Goal: Information Seeking & Learning: Learn about a topic

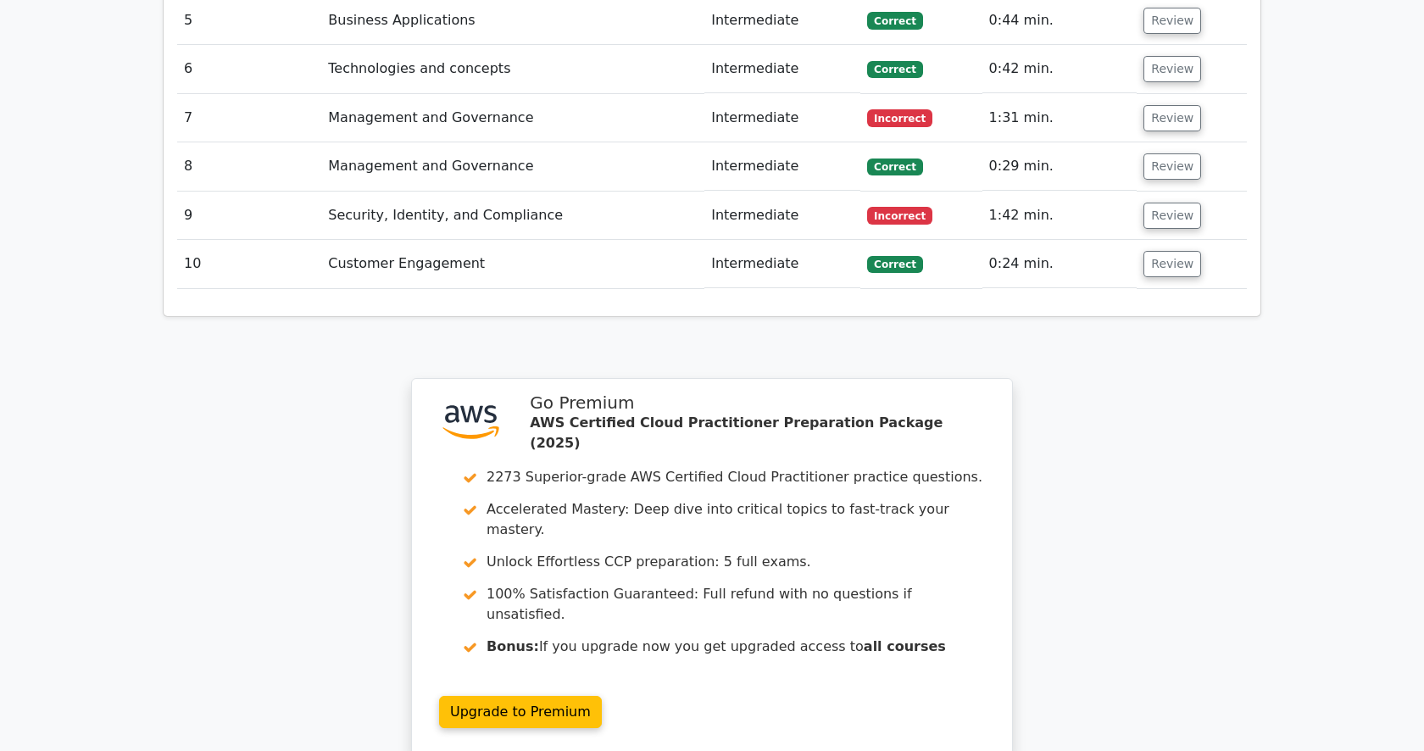
scroll to position [2585, 0]
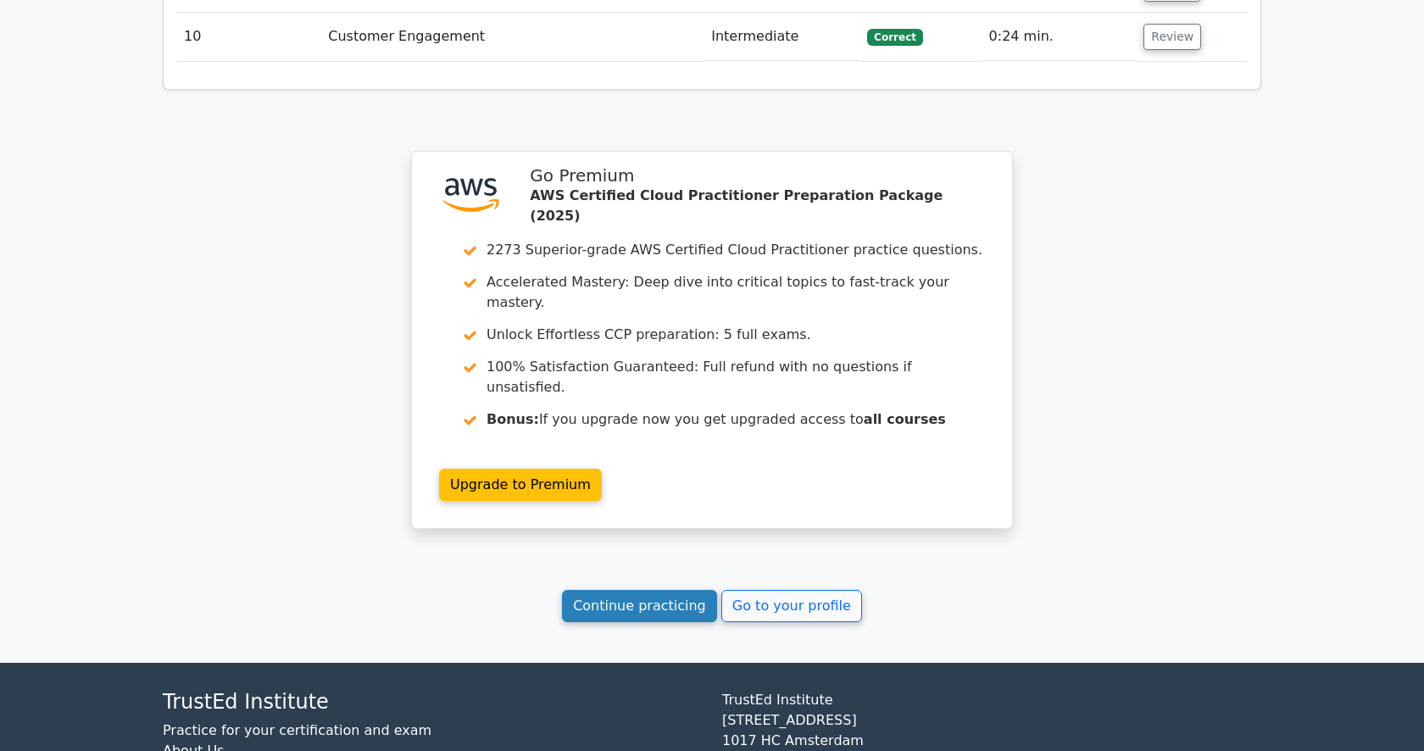
click at [635, 590] on link "Continue practicing" at bounding box center [639, 606] width 155 height 32
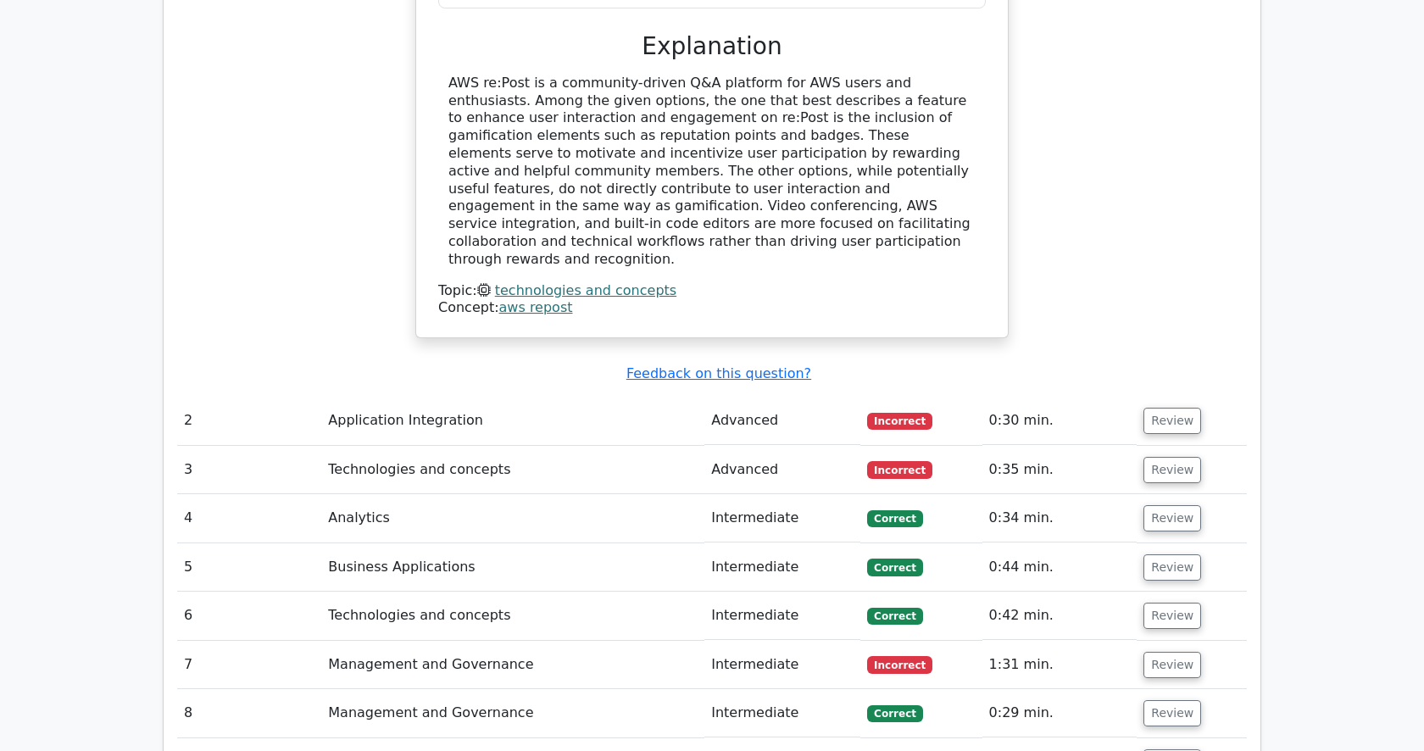
scroll to position [1677, 0]
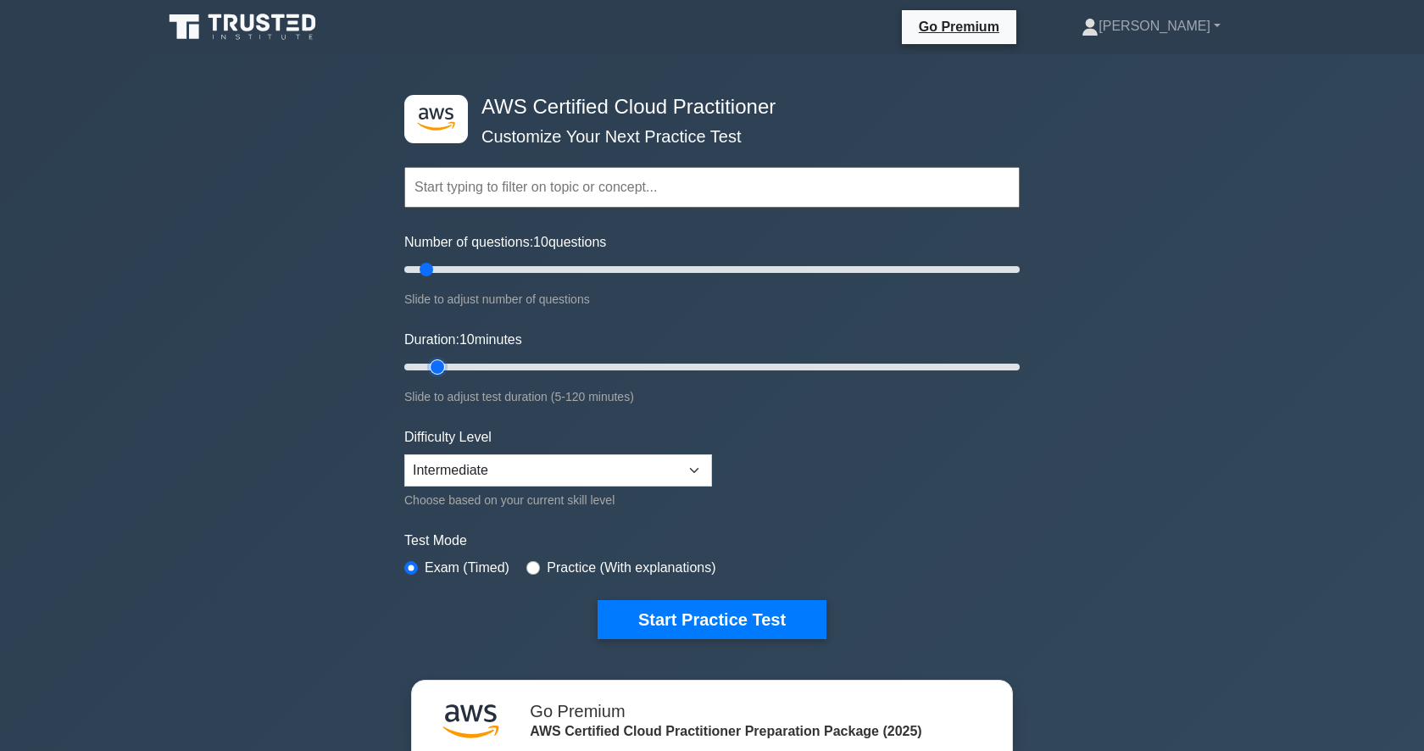
click at [448, 366] on input "Duration: 10 minutes" at bounding box center [711, 367] width 615 height 20
click at [695, 618] on button "Start Practice Test" at bounding box center [712, 619] width 229 height 39
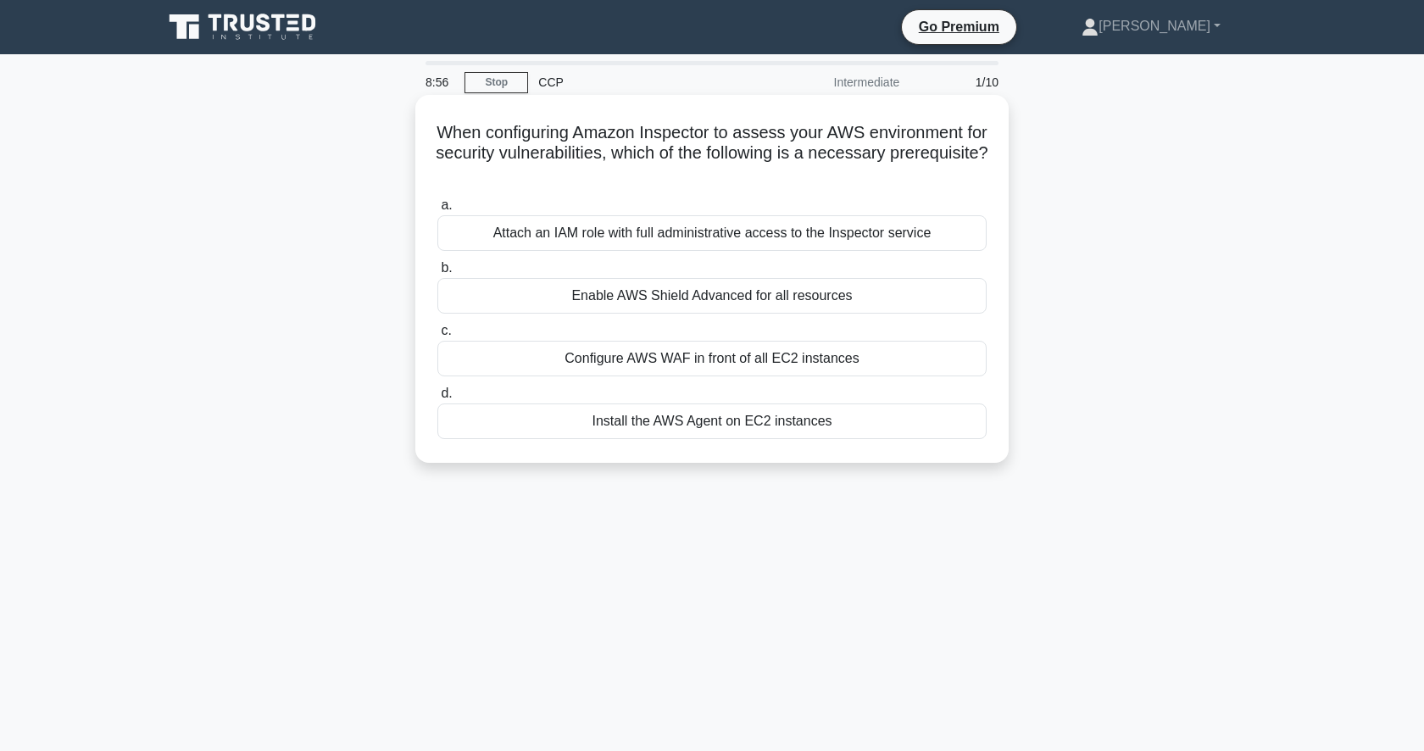
drag, startPoint x: 733, startPoint y: 235, endPoint x: 731, endPoint y: 273, distance: 38.2
click at [731, 273] on div "a. Attach an IAM role with full administrative access to the Inspector service …" at bounding box center [712, 317] width 570 height 251
click at [731, 273] on label "b. Enable AWS Shield Advanced for all resources" at bounding box center [711, 286] width 549 height 56
click at [437, 273] on input "b. Enable AWS Shield Advanced for all resources" at bounding box center [437, 268] width 0 height 11
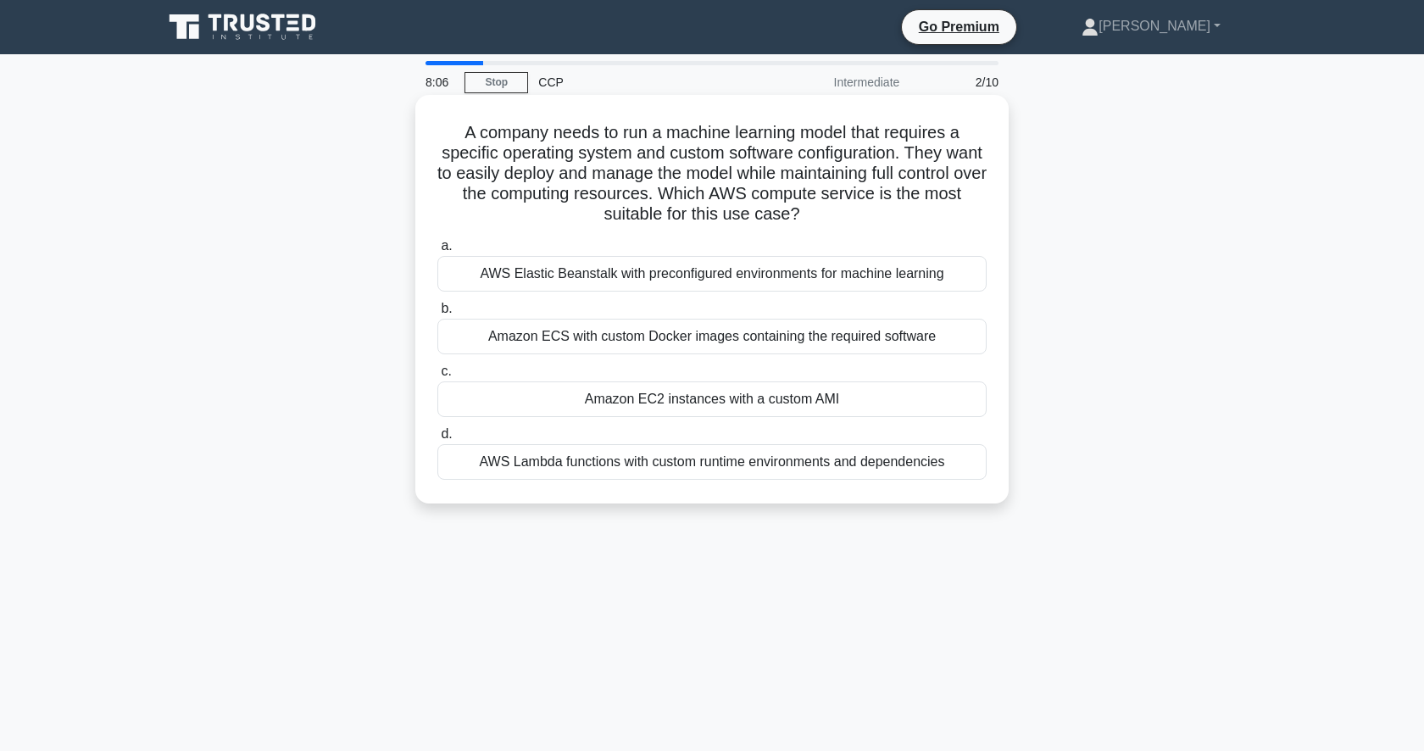
click at [834, 264] on div "AWS Elastic Beanstalk with preconfigured environments for machine learning" at bounding box center [711, 274] width 549 height 36
click at [437, 252] on input "a. AWS Elastic Beanstalk with preconfigured environments for machine learning" at bounding box center [437, 246] width 0 height 11
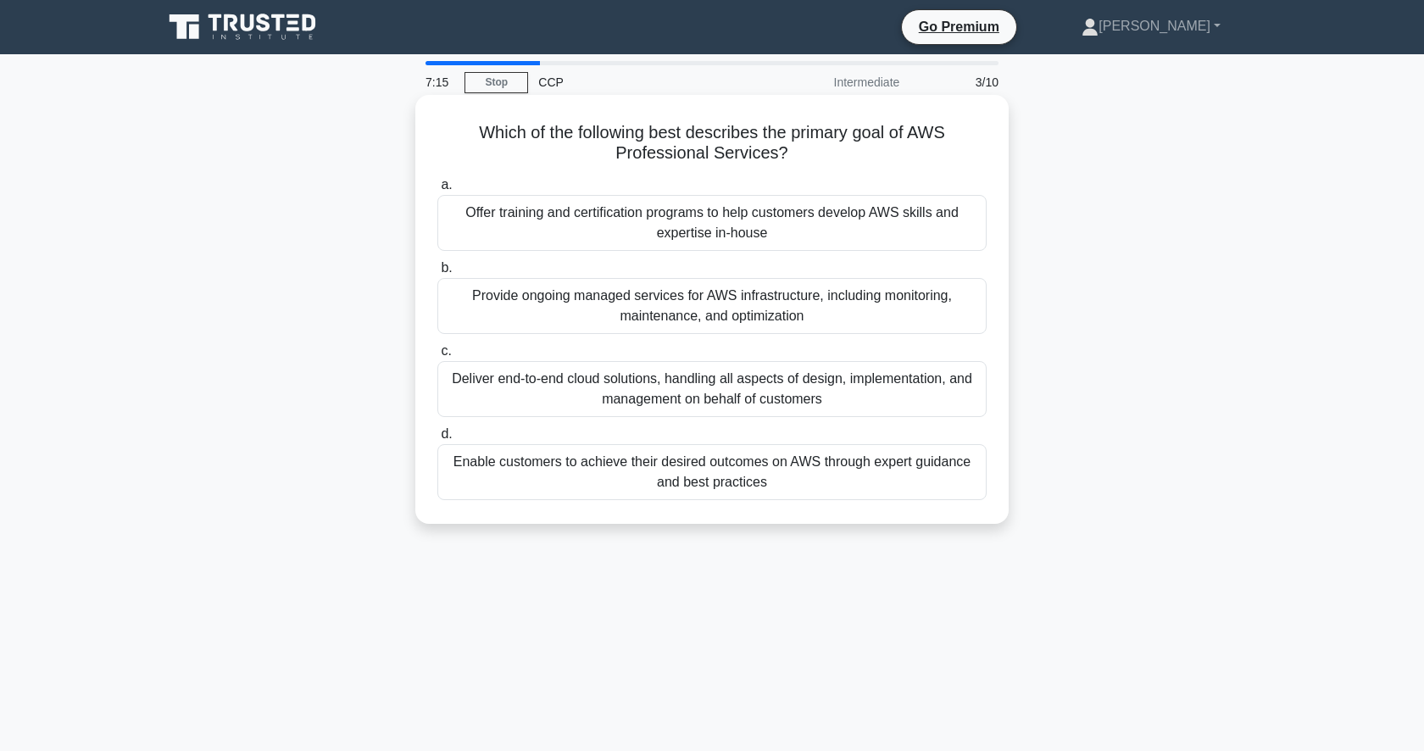
click at [834, 480] on div "Enable customers to achieve their desired outcomes on AWS through expert guidan…" at bounding box center [711, 472] width 549 height 56
click at [437, 440] on input "d. Enable customers to achieve their desired outcomes on AWS through expert gui…" at bounding box center [437, 434] width 0 height 11
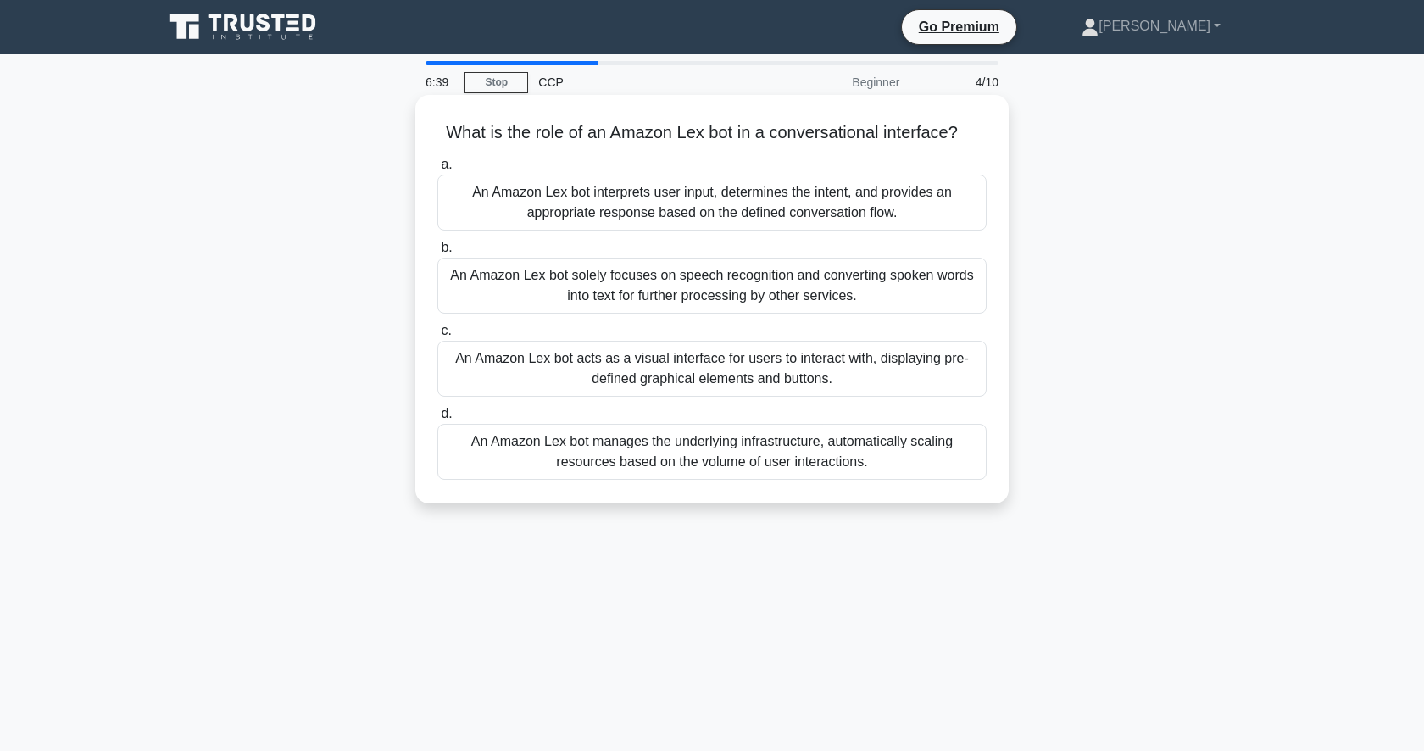
click at [715, 210] on div "An Amazon Lex bot interprets user input, determines the intent, and provides an…" at bounding box center [711, 203] width 549 height 56
click at [437, 170] on input "a. An Amazon Lex bot interprets user input, determines the intent, and provides…" at bounding box center [437, 164] width 0 height 11
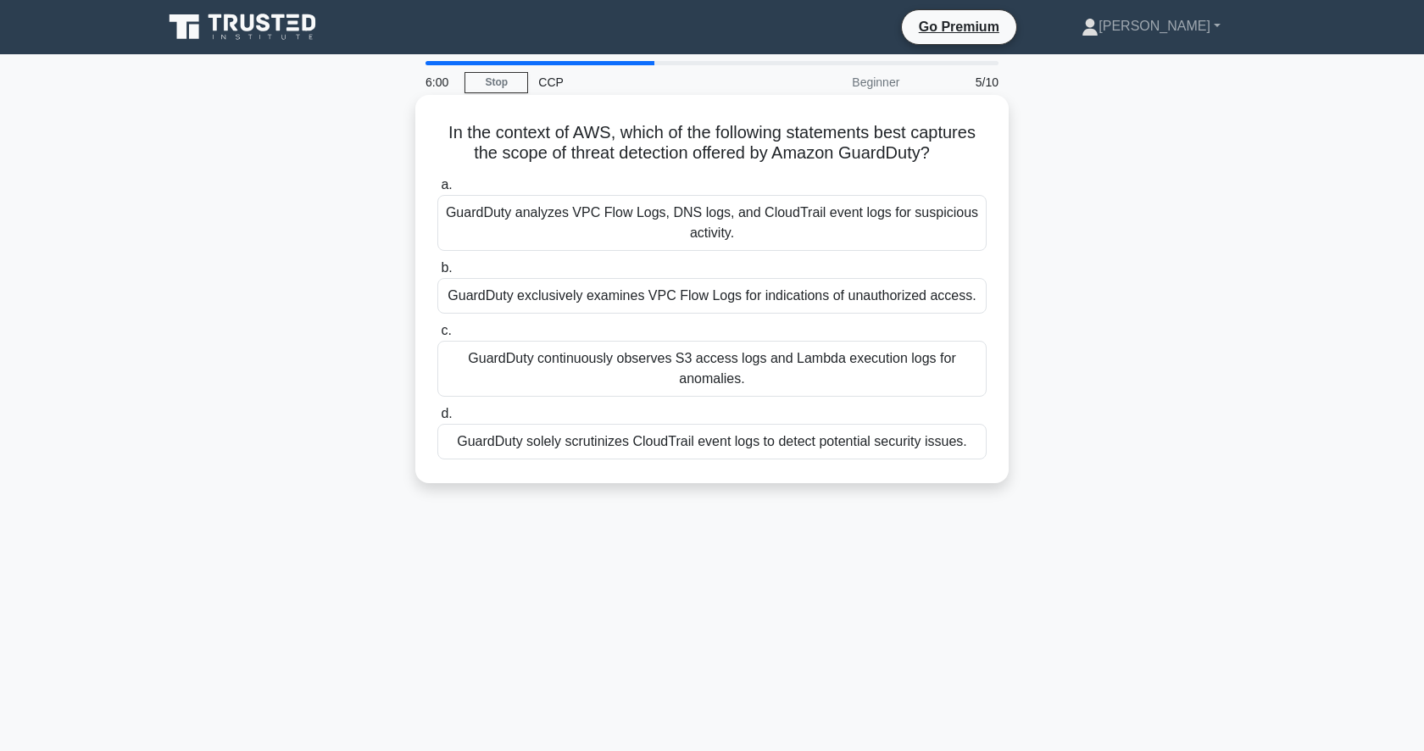
click at [874, 208] on div "GuardDuty analyzes VPC Flow Logs, DNS logs, and CloudTrail event logs for suspi…" at bounding box center [711, 223] width 549 height 56
click at [437, 191] on input "a. GuardDuty analyzes VPC Flow Logs, DNS logs, and CloudTrail event logs for su…" at bounding box center [437, 185] width 0 height 11
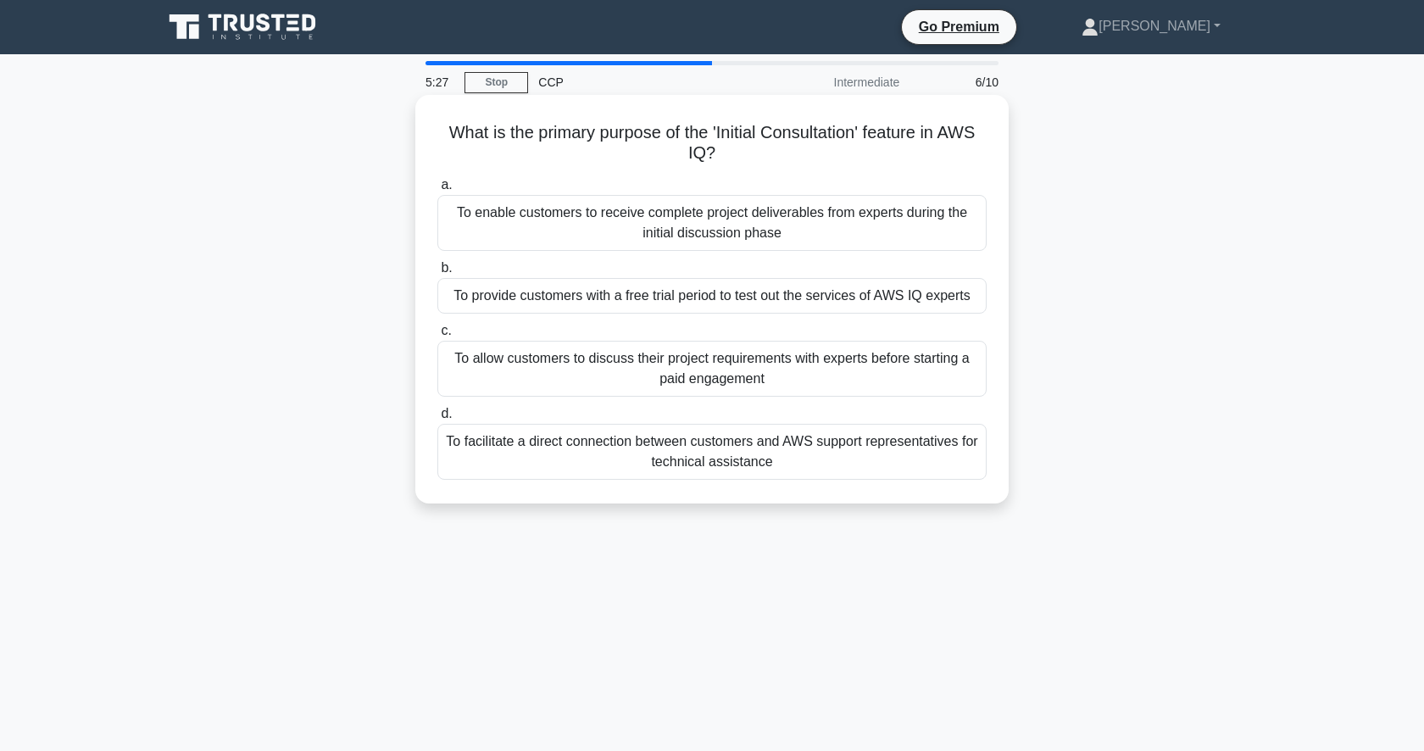
click at [863, 381] on div "To allow customers to discuss their project requirements with experts before st…" at bounding box center [711, 369] width 549 height 56
click at [437, 336] on input "c. To allow customers to discuss their project requirements with experts before…" at bounding box center [437, 330] width 0 height 11
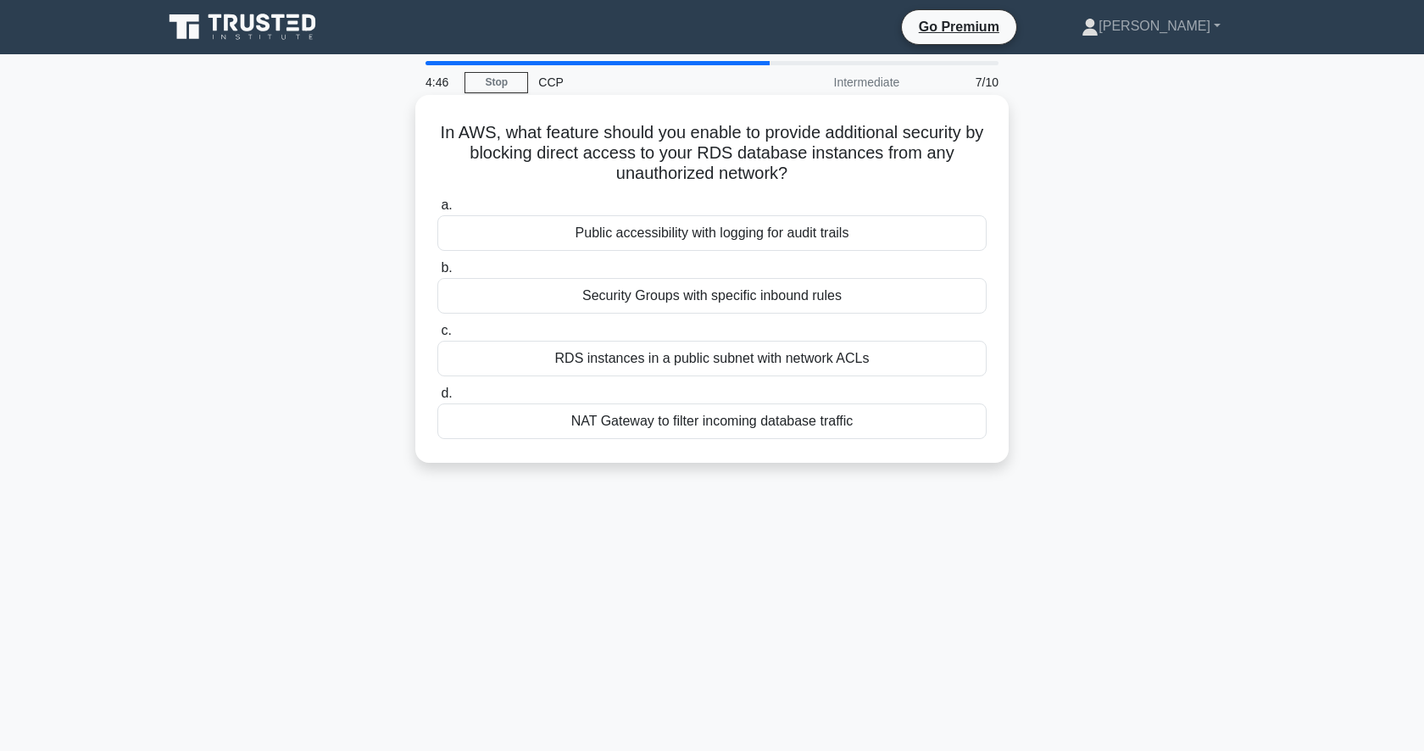
click at [792, 298] on div "Security Groups with specific inbound rules" at bounding box center [711, 296] width 549 height 36
click at [437, 274] on input "b. Security Groups with specific inbound rules" at bounding box center [437, 268] width 0 height 11
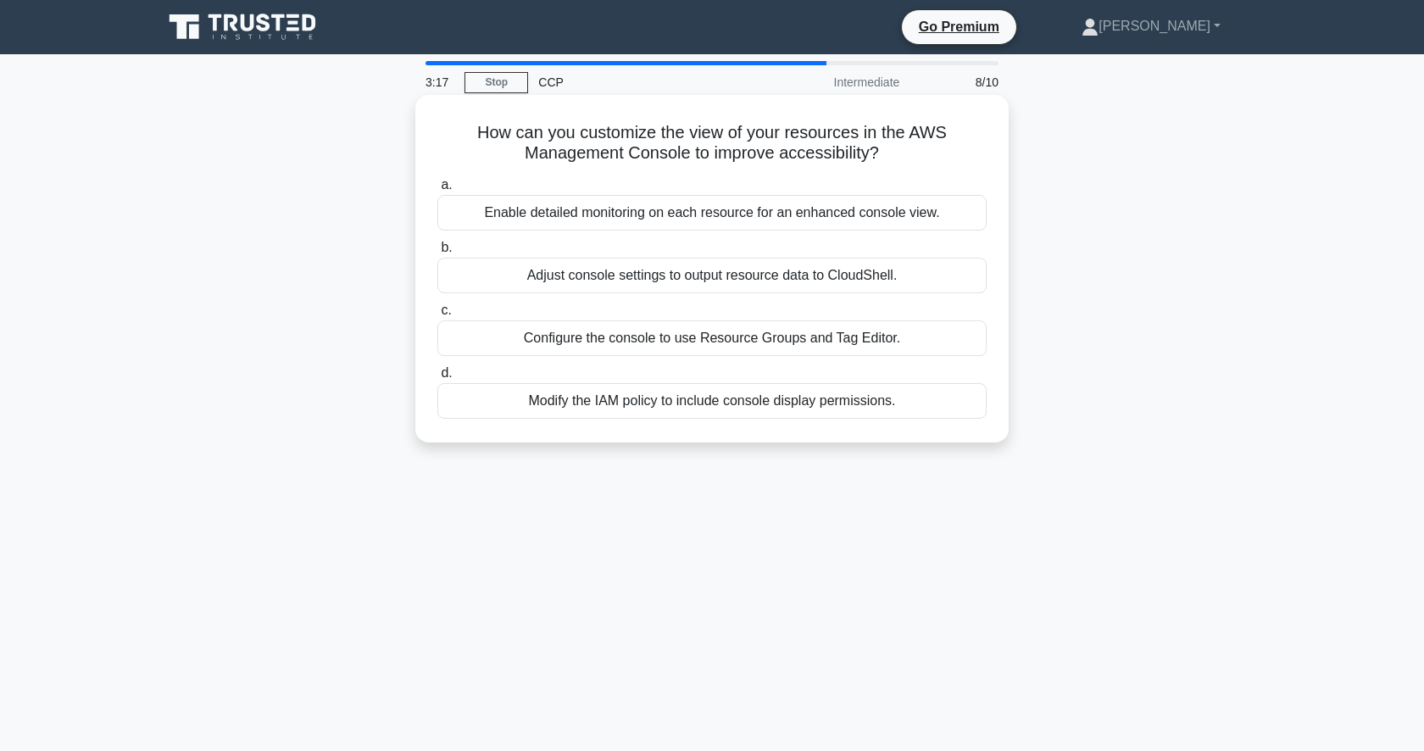
click at [826, 210] on div "Enable detailed monitoring on each resource for an enhanced console view." at bounding box center [711, 213] width 549 height 36
click at [437, 191] on input "a. Enable detailed monitoring on each resource for an enhanced console view." at bounding box center [437, 185] width 0 height 11
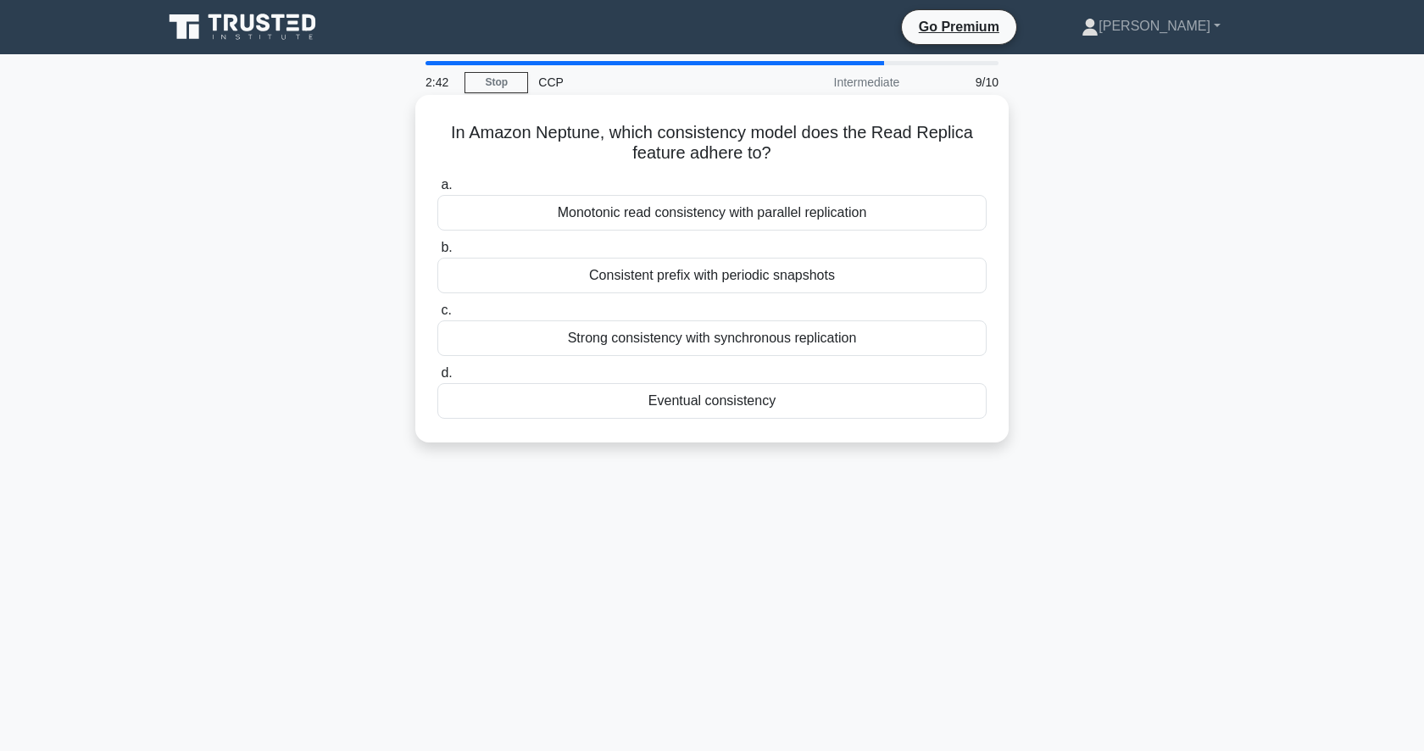
click at [719, 337] on div "Strong consistency with synchronous replication" at bounding box center [711, 338] width 549 height 36
click at [437, 316] on input "c. Strong consistency with synchronous replication" at bounding box center [437, 310] width 0 height 11
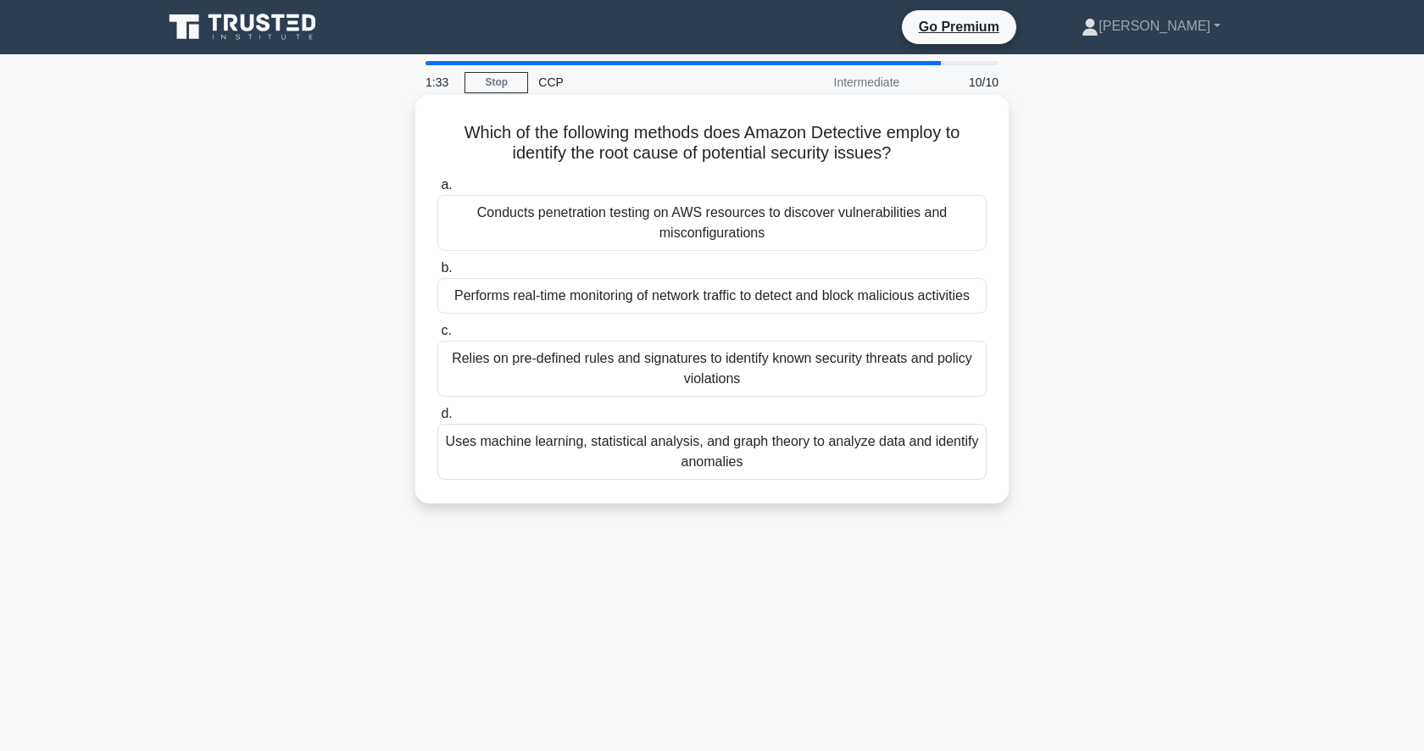
click at [719, 287] on div "Performs real-time monitoring of network traffic to detect and block malicious …" at bounding box center [711, 296] width 549 height 36
click at [437, 274] on input "b. Performs real-time monitoring of network traffic to detect and block malicio…" at bounding box center [437, 268] width 0 height 11
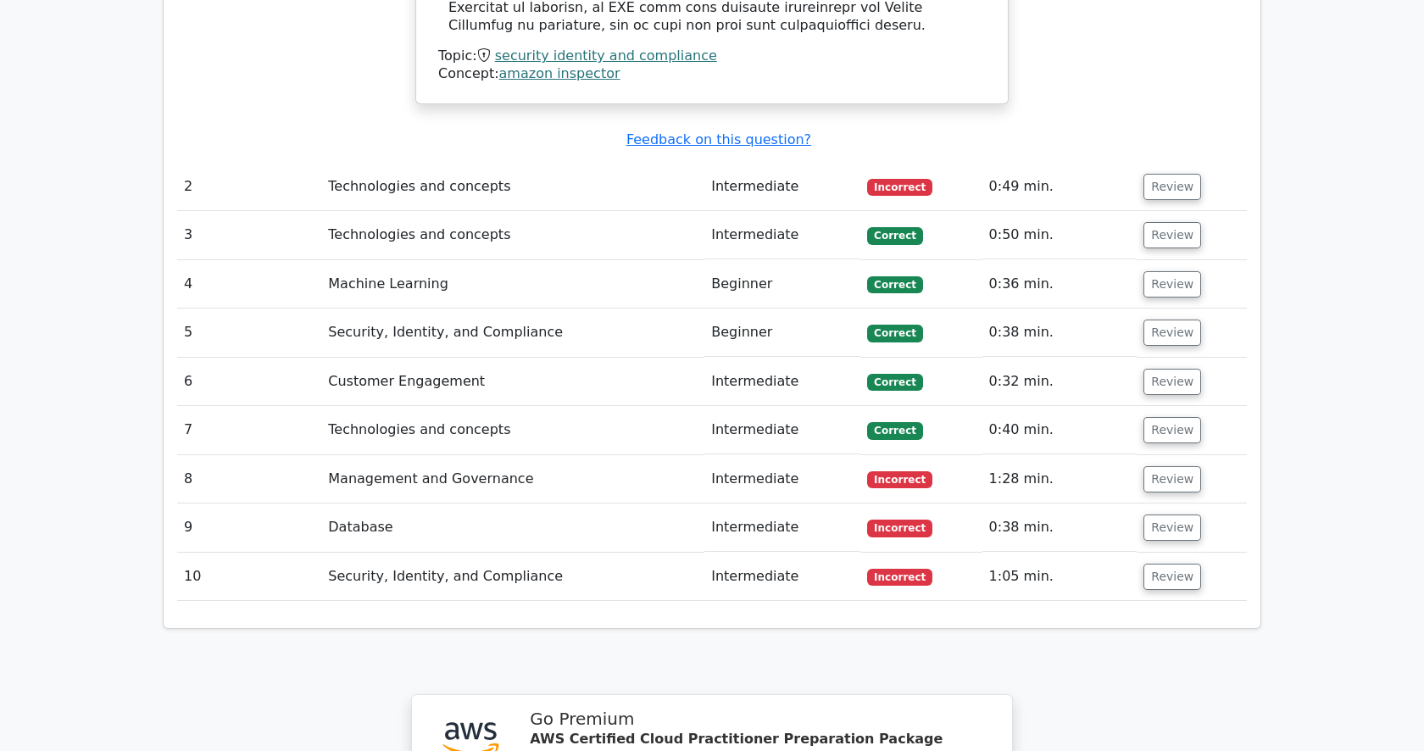
scroll to position [2016, 0]
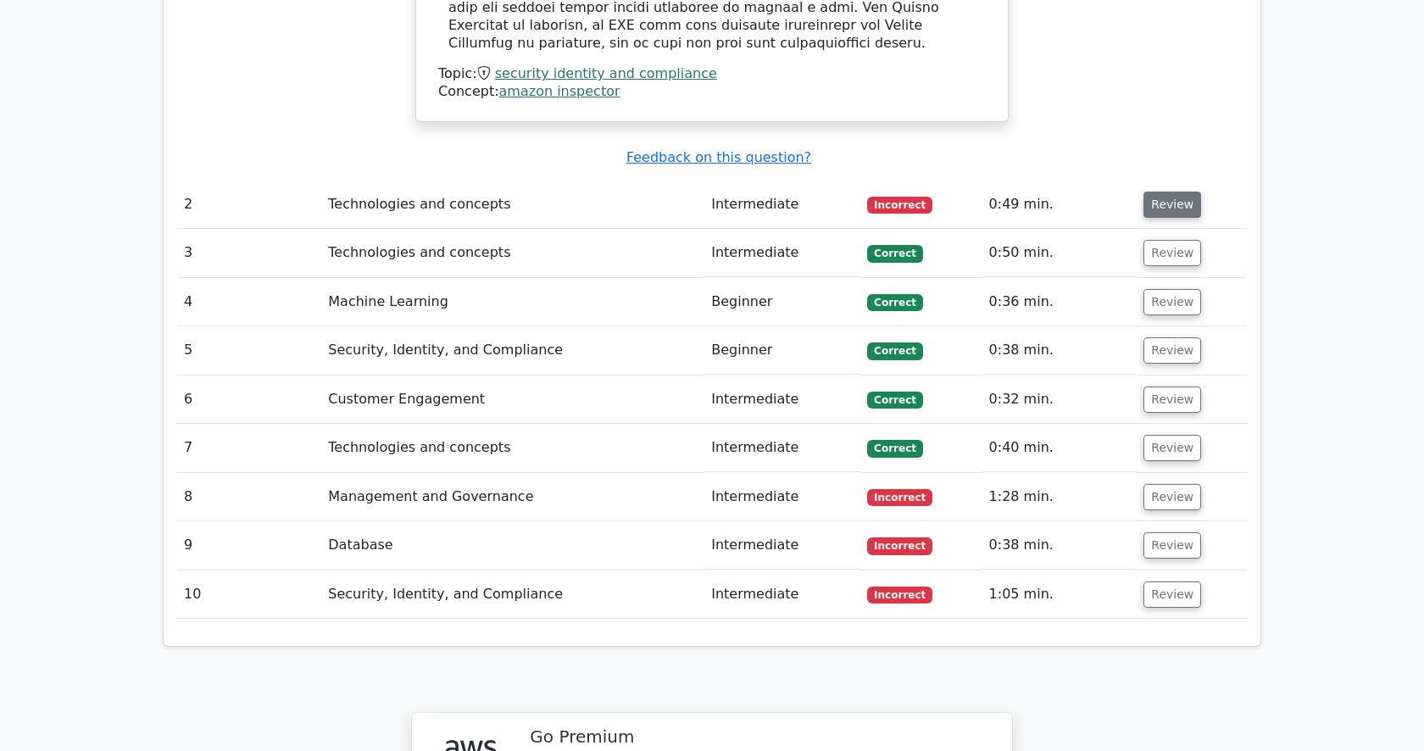
click at [1176, 192] on button "Review" at bounding box center [1172, 205] width 58 height 26
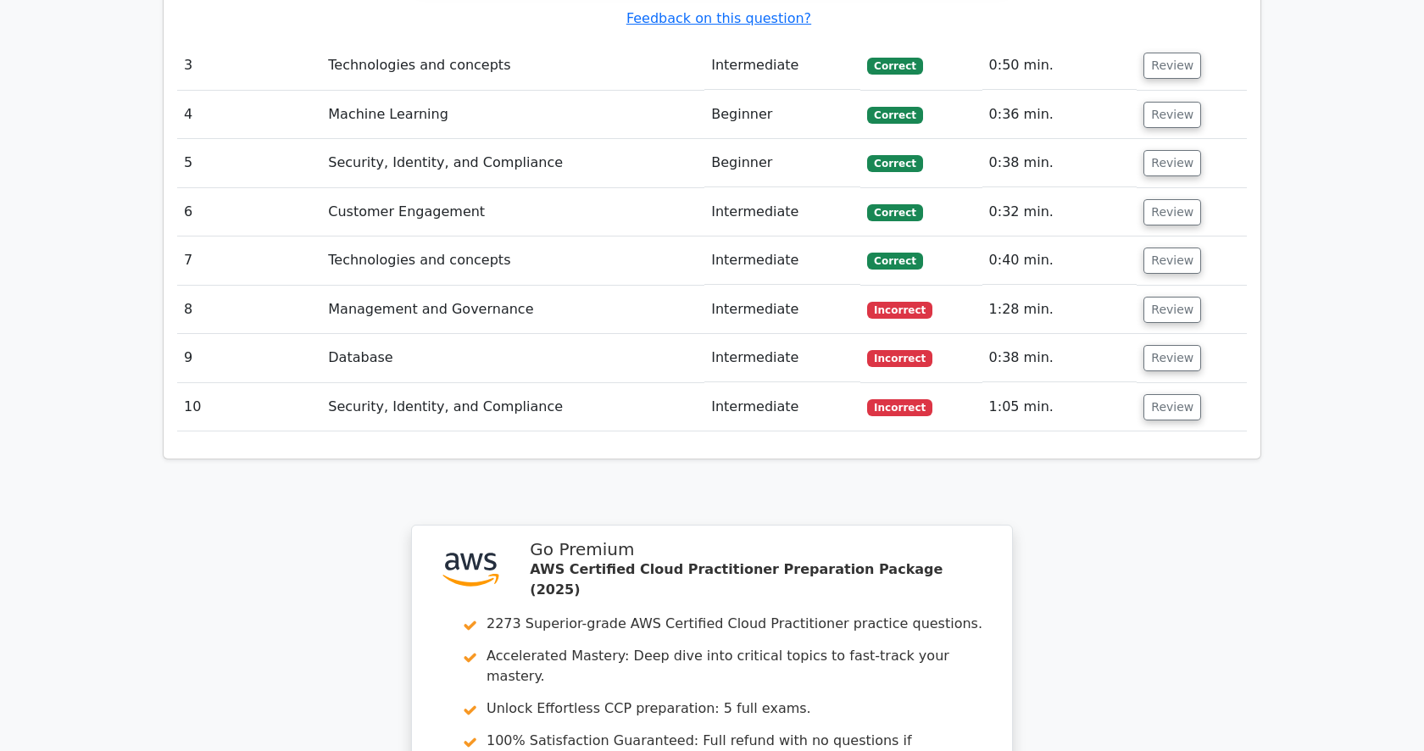
scroll to position [2822, 0]
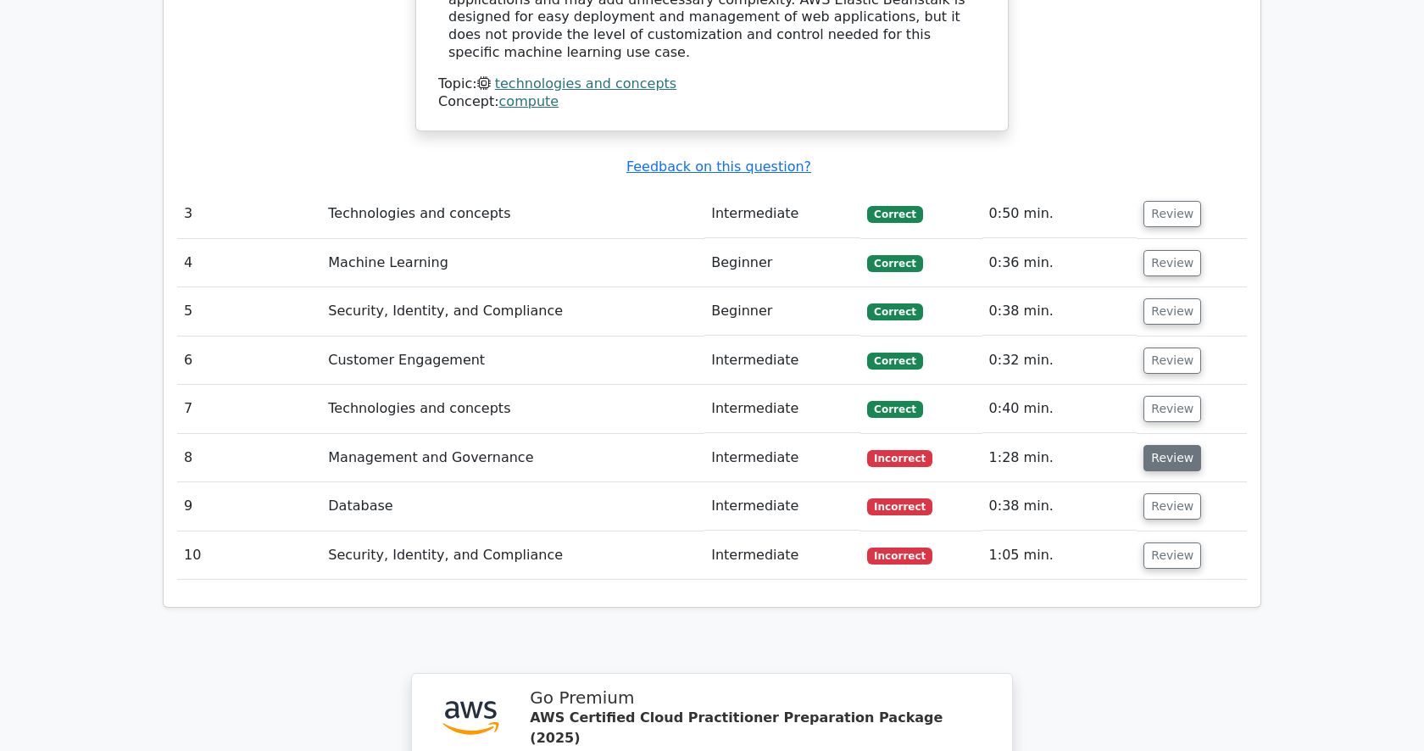
click at [1157, 445] on button "Review" at bounding box center [1172, 458] width 58 height 26
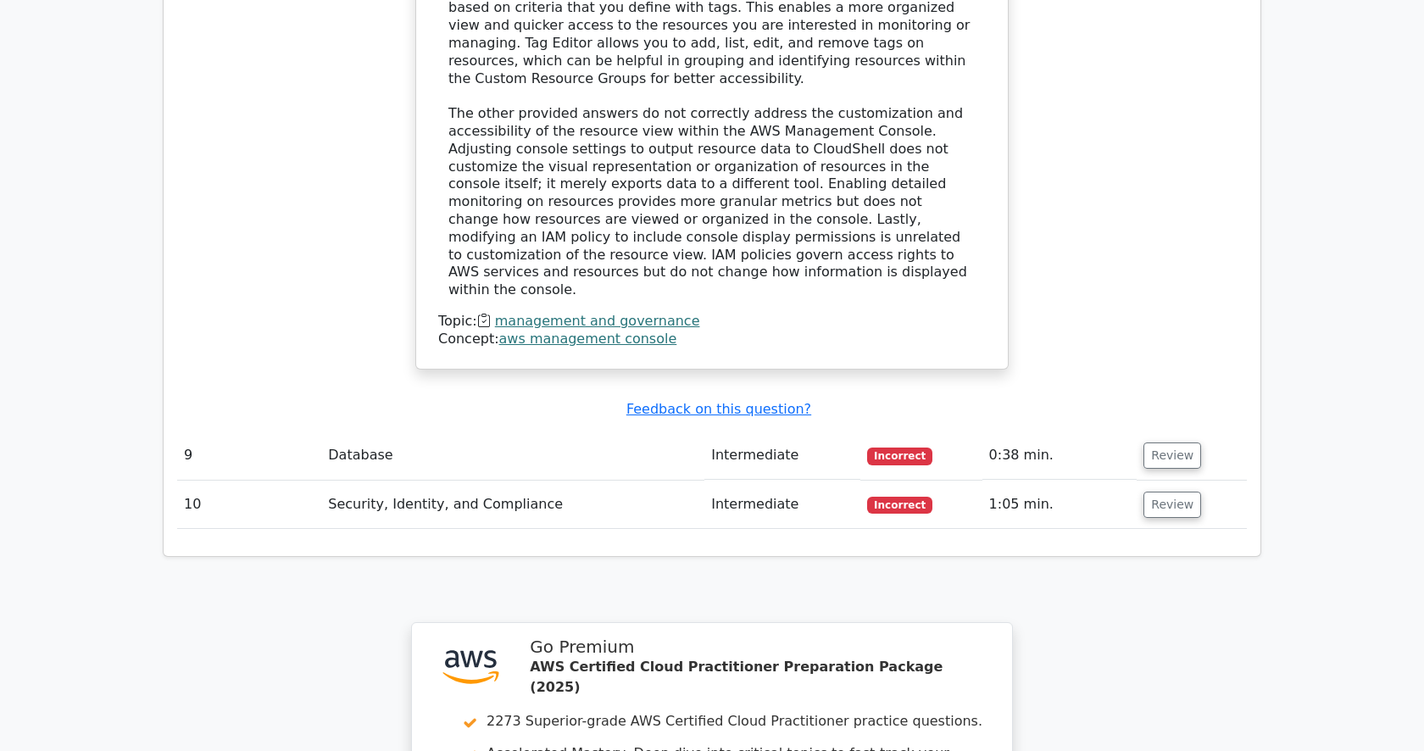
scroll to position [3805, 0]
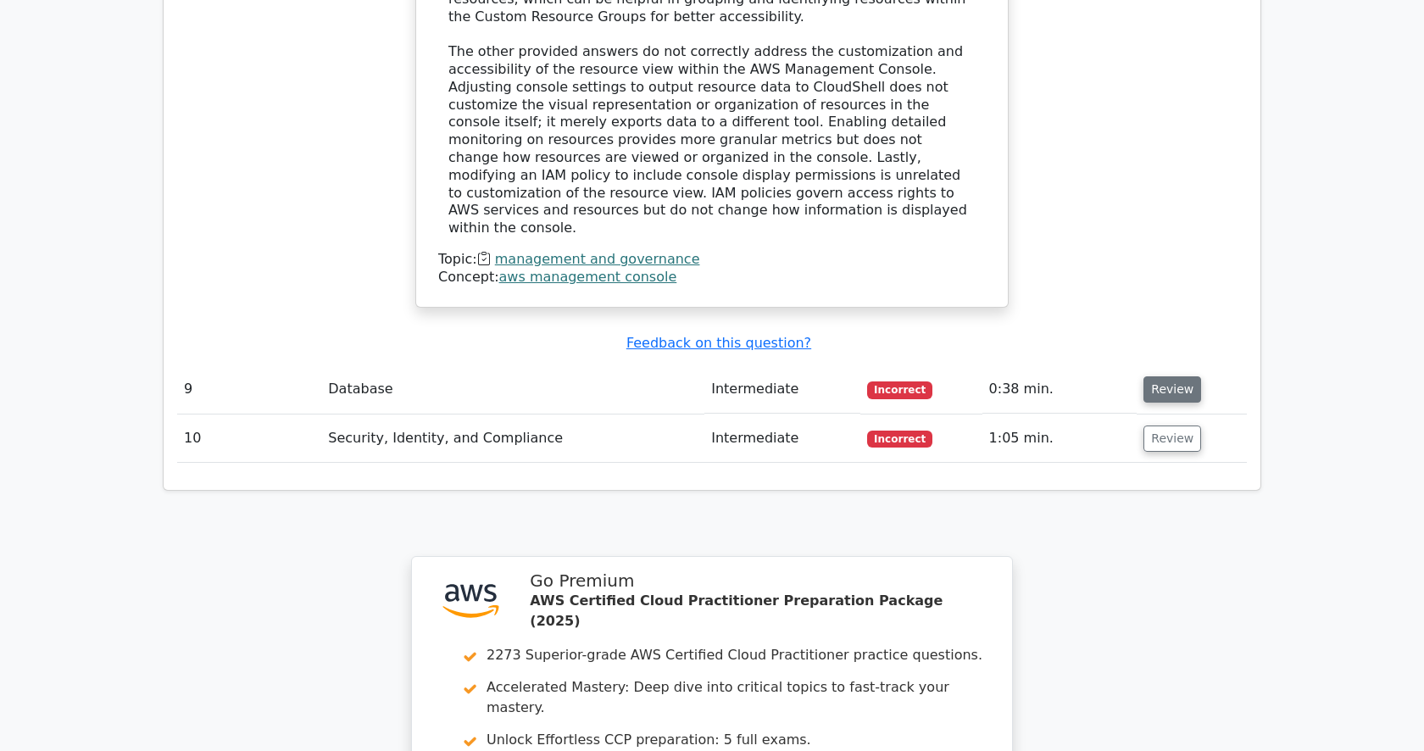
click at [1154, 376] on button "Review" at bounding box center [1172, 389] width 58 height 26
click at [1151, 376] on button "Review" at bounding box center [1172, 389] width 58 height 26
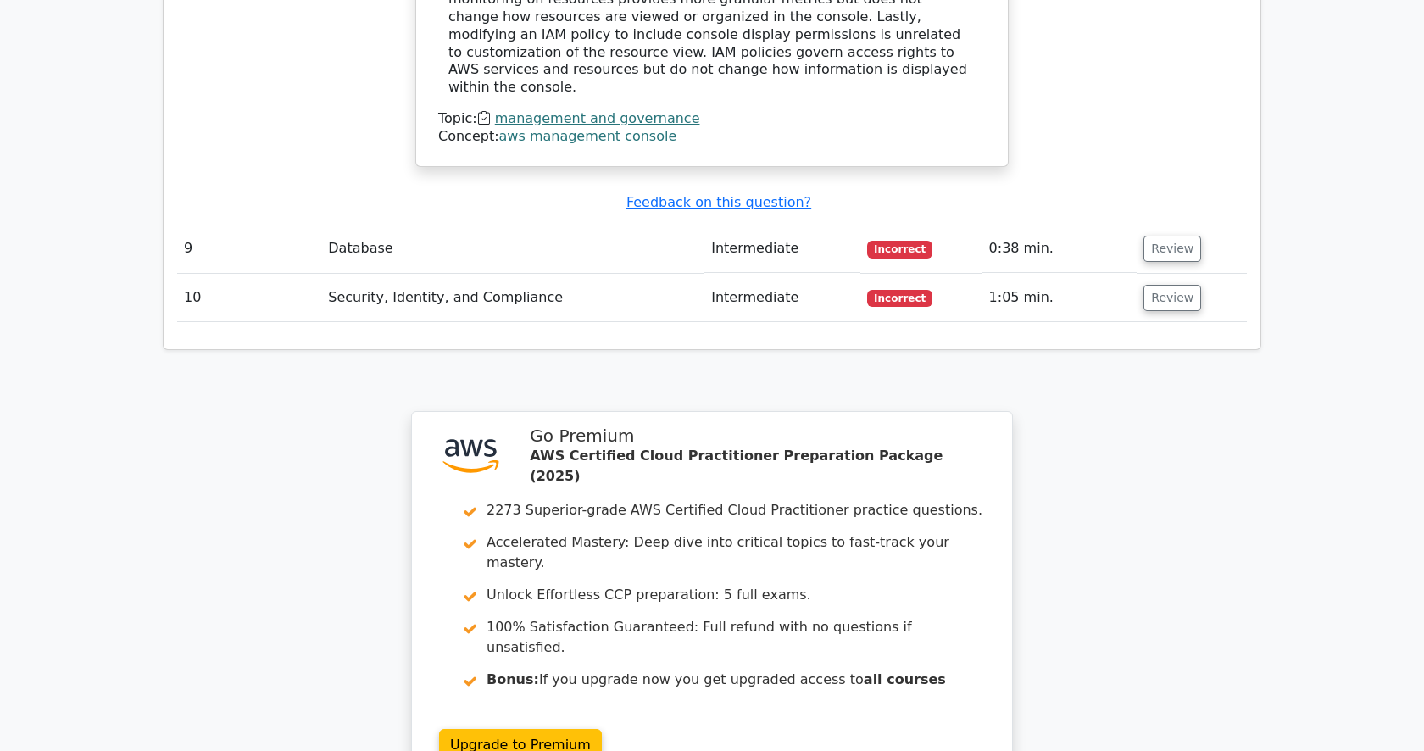
scroll to position [3929, 0]
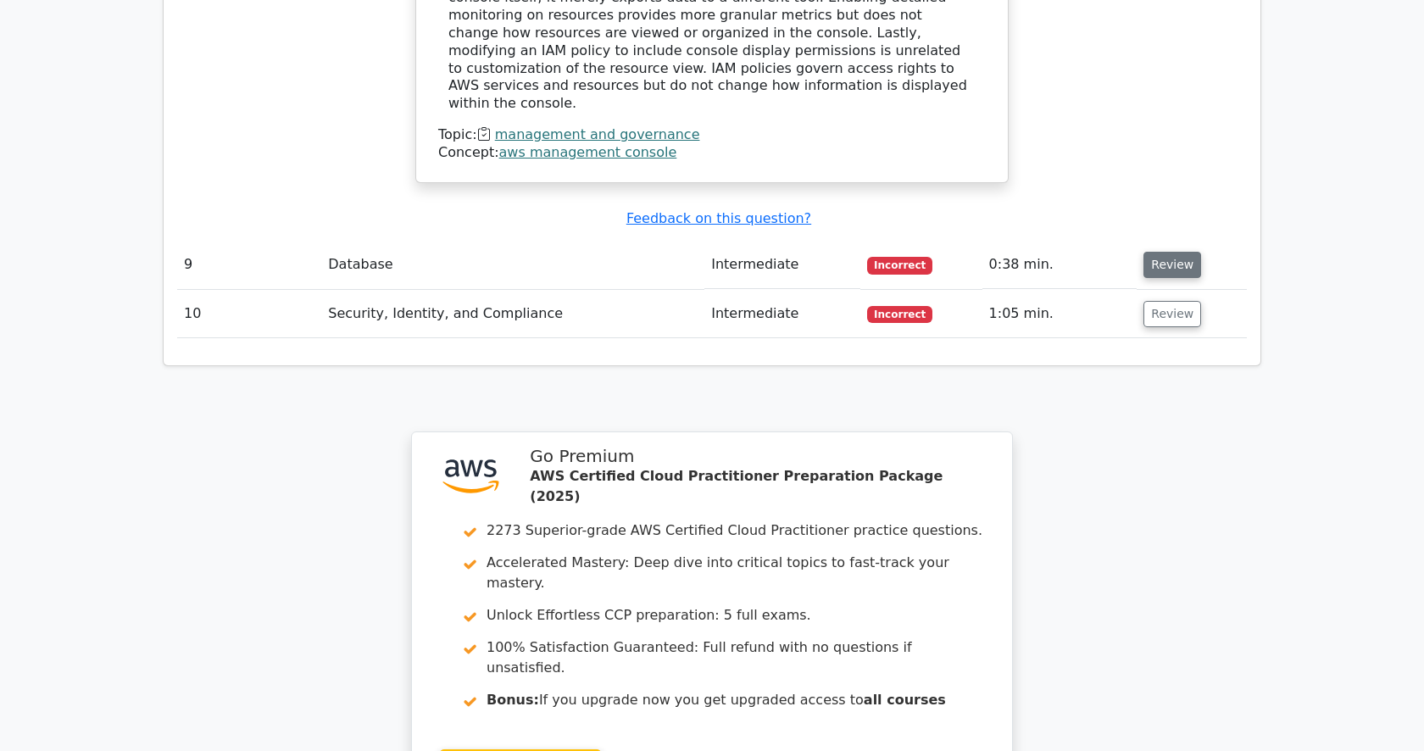
click at [1176, 252] on button "Review" at bounding box center [1172, 265] width 58 height 26
